Goal: Task Accomplishment & Management: Use online tool/utility

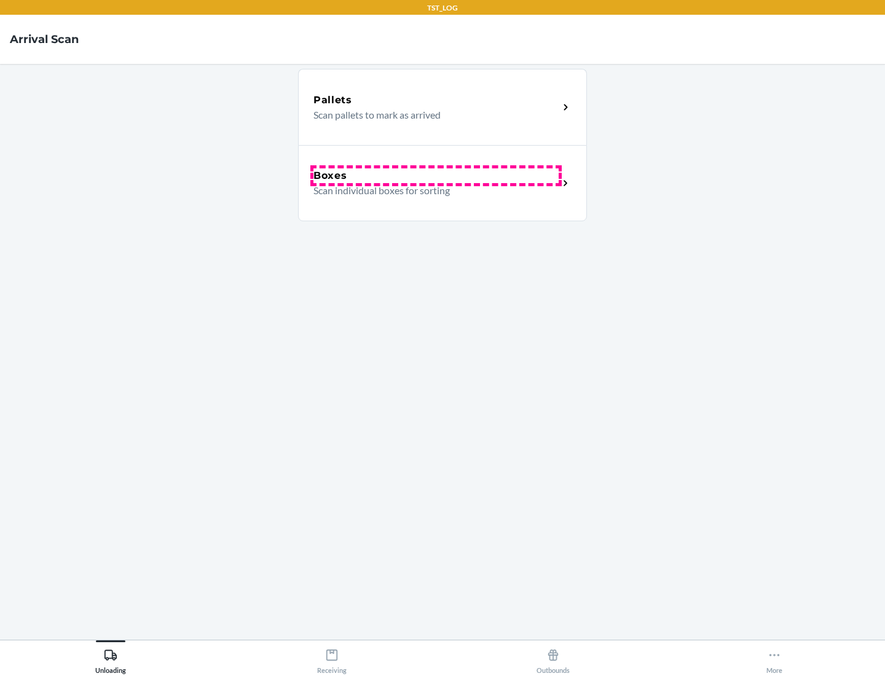
click at [436, 176] on div "Boxes" at bounding box center [435, 175] width 245 height 15
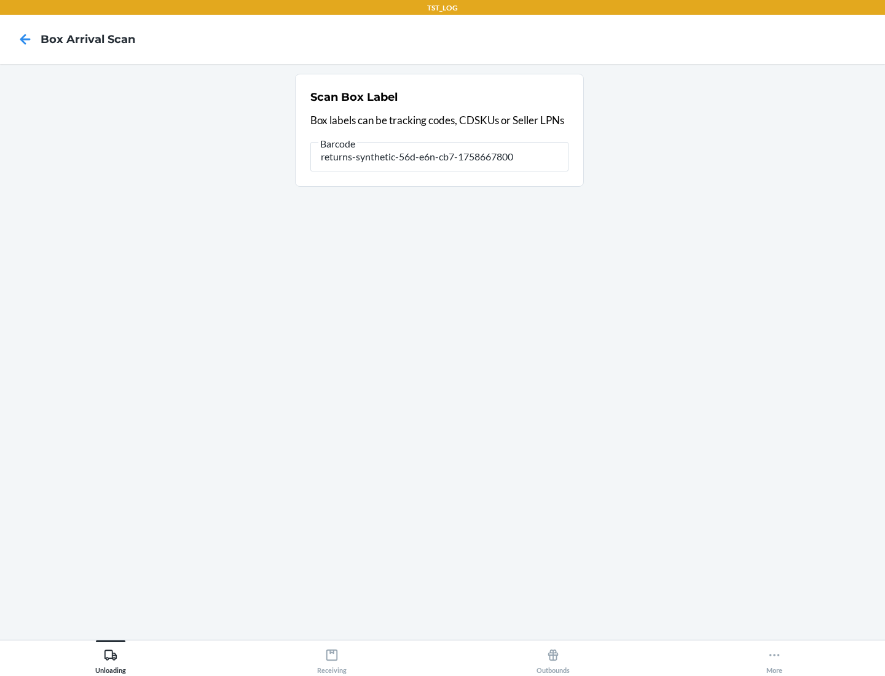
type input "returns-synthetic-56d-e6n-cb7-1758667800"
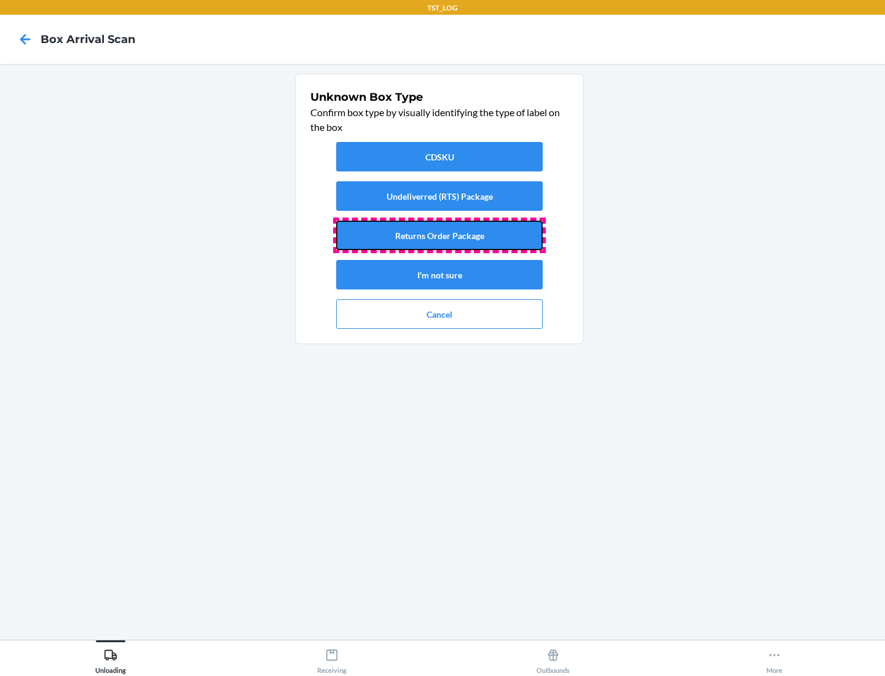
click at [439, 235] on button "Returns Order Package" at bounding box center [439, 235] width 206 height 29
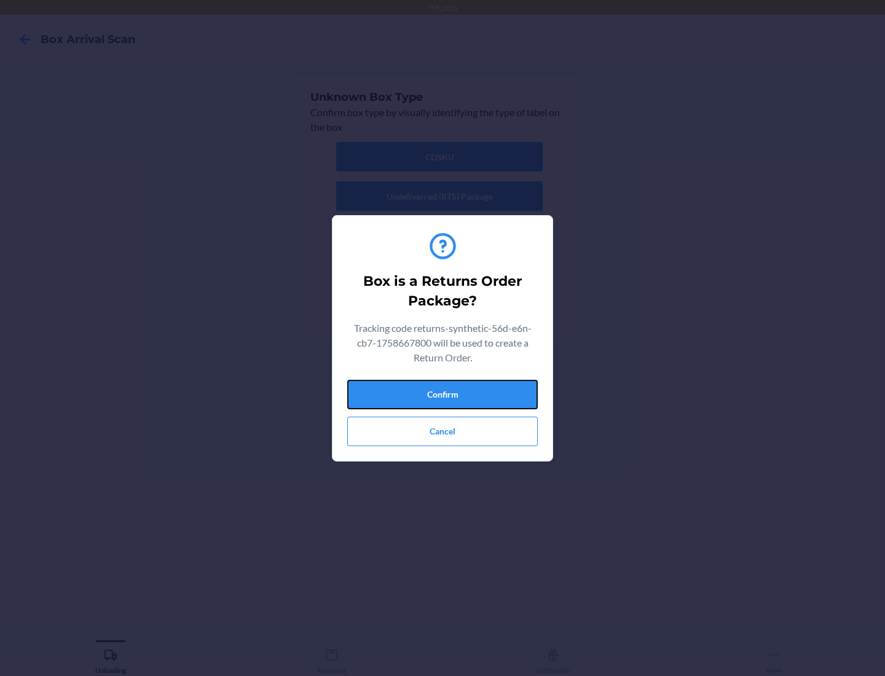
click at [442, 394] on button "Confirm" at bounding box center [442, 394] width 190 height 29
